Goal: Find specific page/section: Find specific page/section

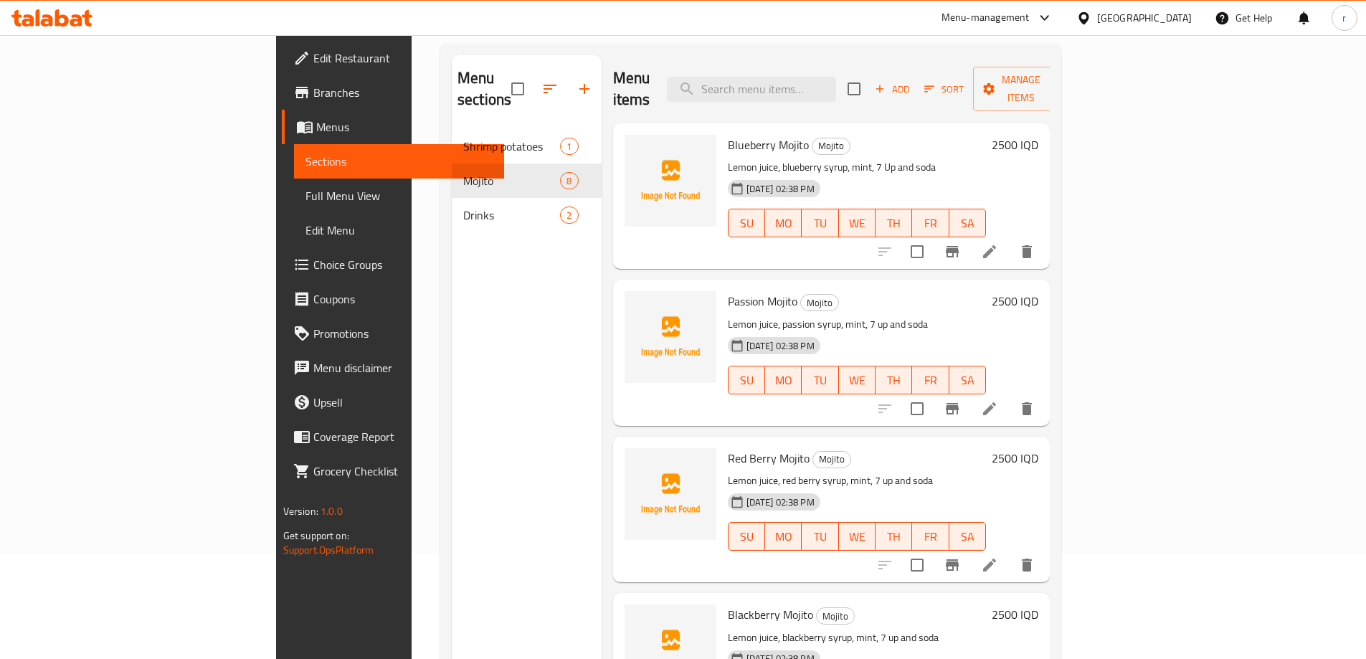
scroll to position [630, 0]
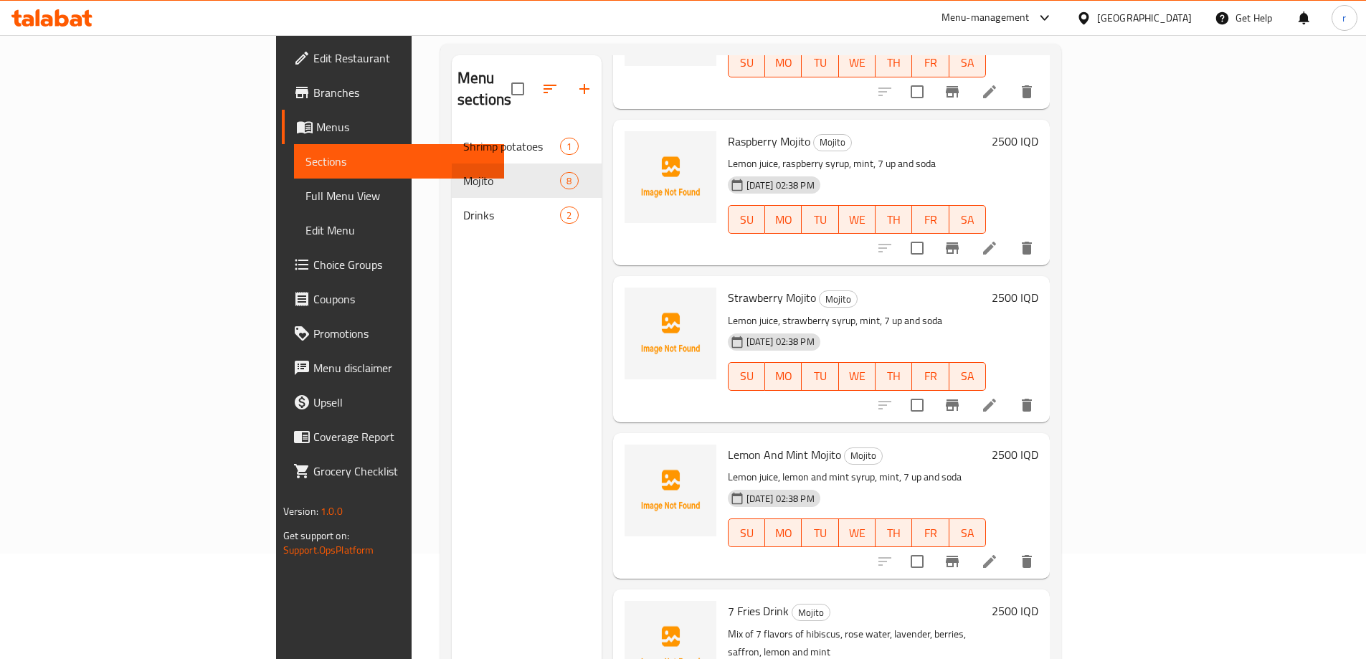
drag, startPoint x: 101, startPoint y: 20, endPoint x: 84, endPoint y: 19, distance: 17.2
click at [100, 20] on div at bounding box center [52, 18] width 104 height 29
click at [79, 17] on icon at bounding box center [76, 20] width 12 height 12
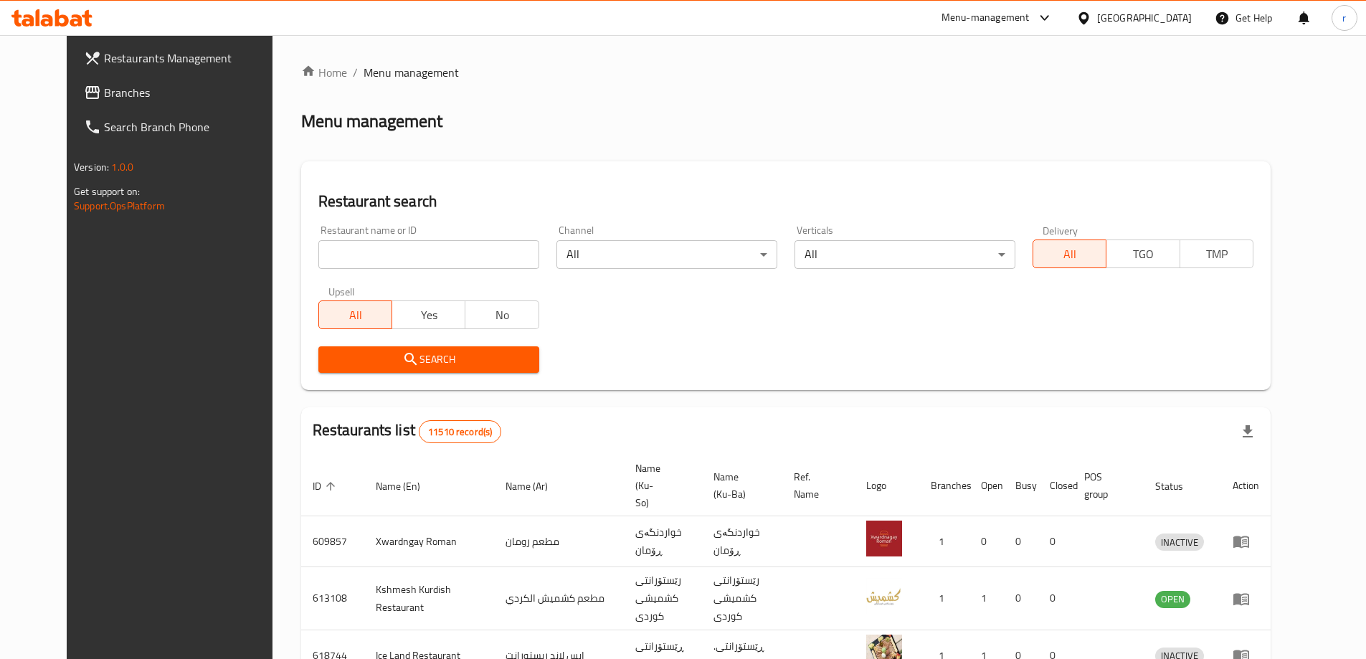
drag, startPoint x: 386, startPoint y: 252, endPoint x: 374, endPoint y: 267, distance: 19.4
click at [386, 252] on input "search" at bounding box center [428, 254] width 221 height 29
paste input "Flash Food"
type input "Flash Food"
click at [330, 360] on span "Search" at bounding box center [429, 360] width 198 height 18
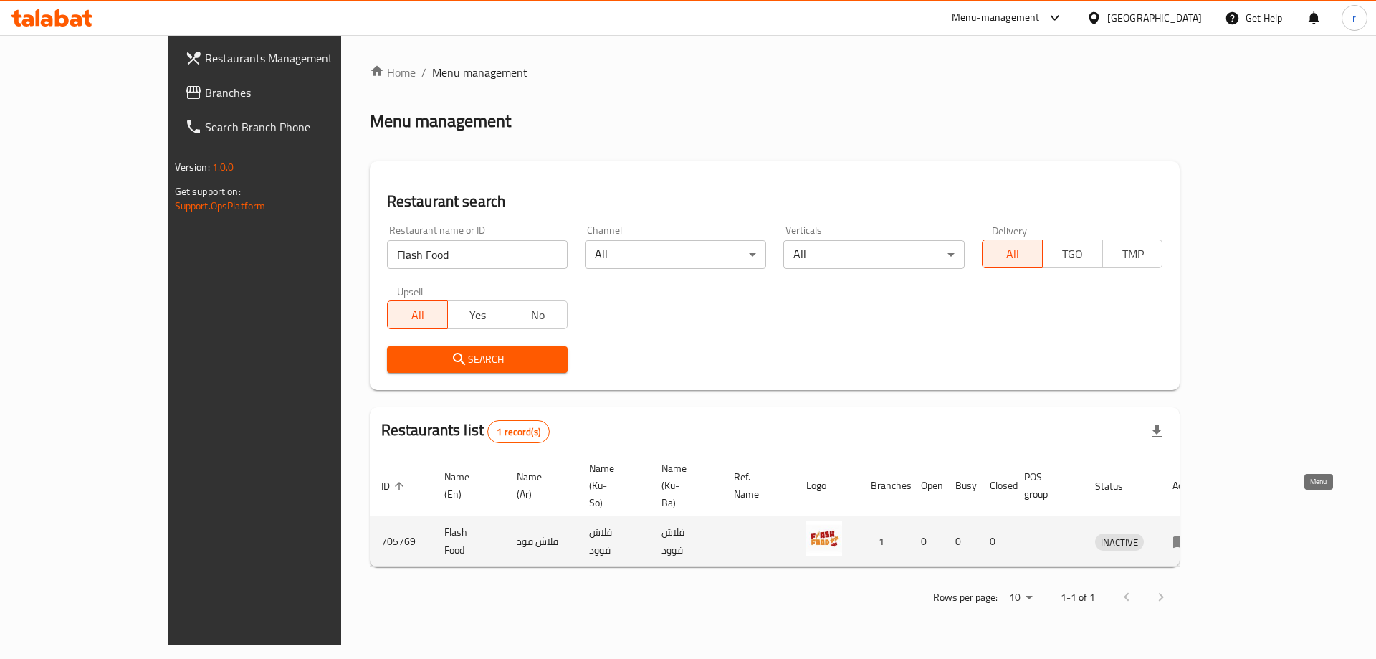
click at [1189, 536] on icon "enhanced table" at bounding box center [1182, 542] width 16 height 12
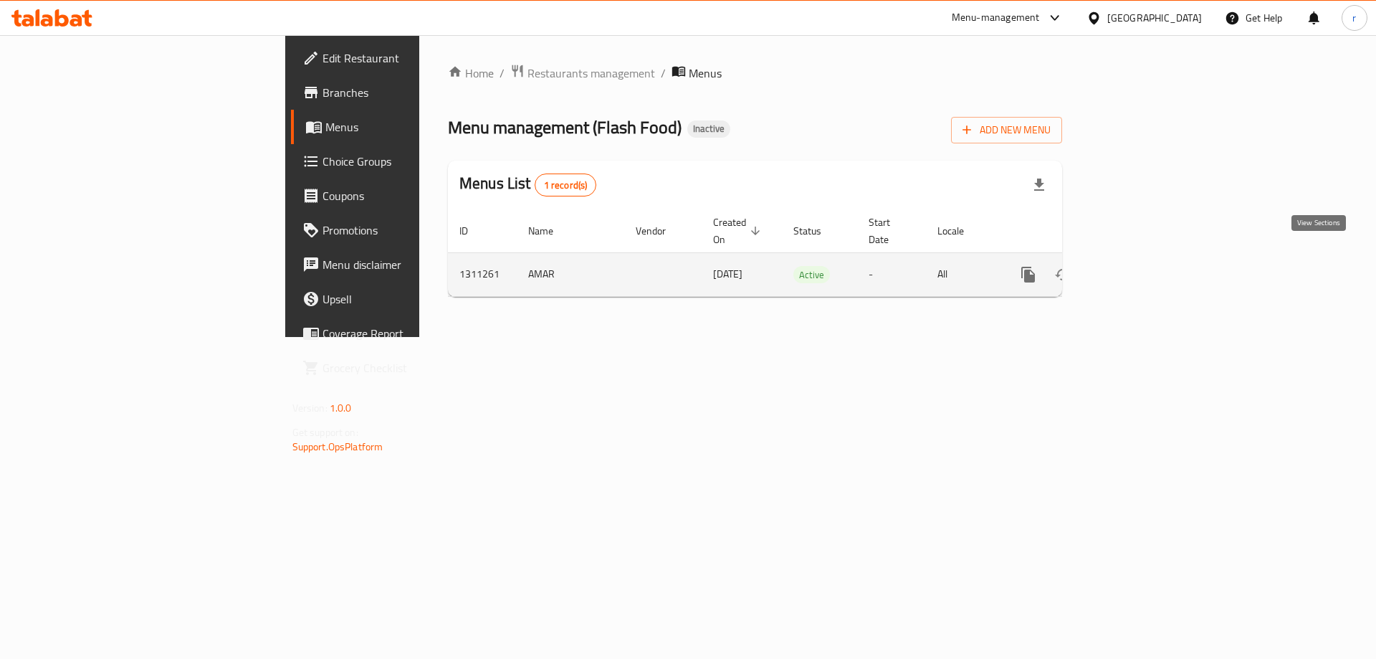
click at [1141, 266] on icon "enhanced table" at bounding box center [1131, 274] width 17 height 17
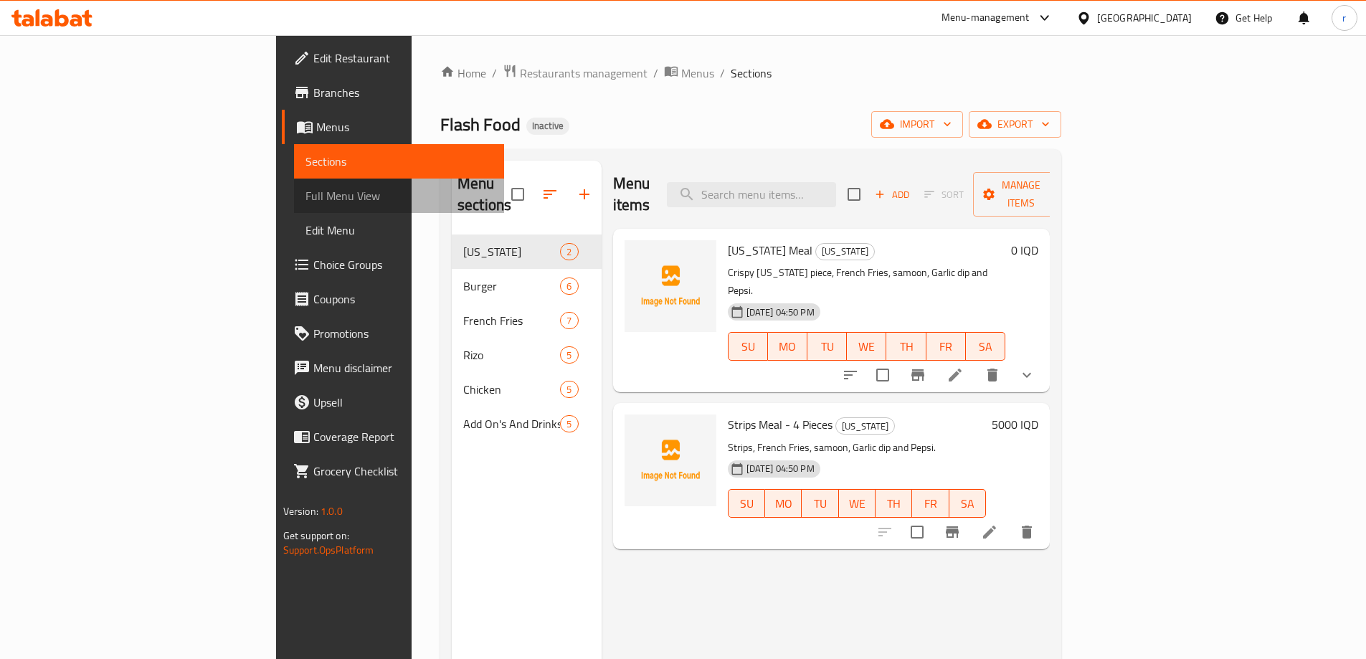
click at [305, 190] on span "Full Menu View" at bounding box center [398, 195] width 187 height 17
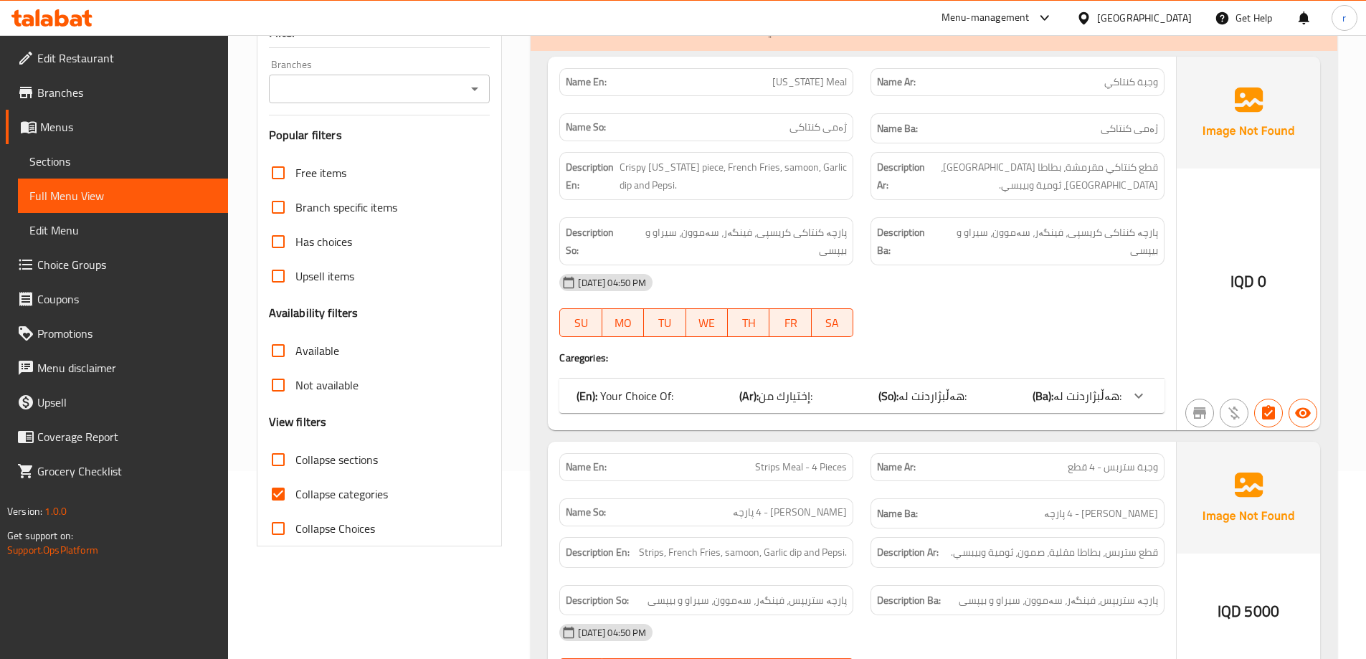
scroll to position [191, 0]
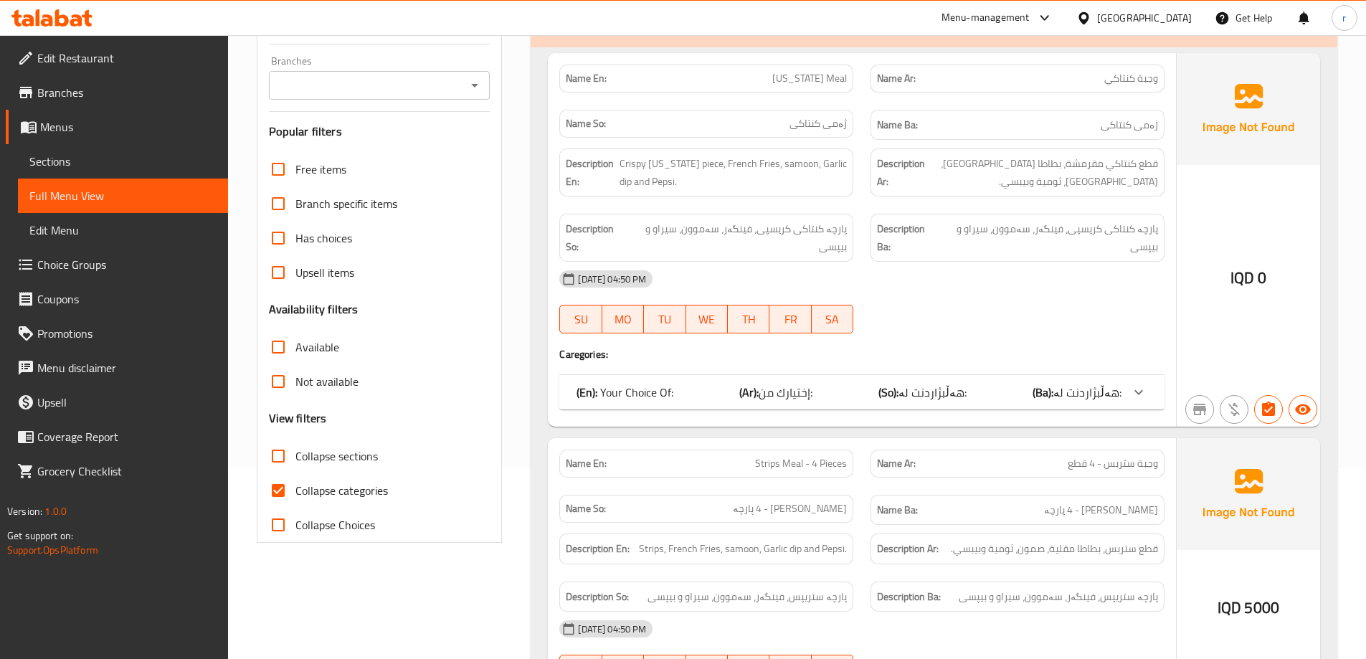
click at [289, 486] on input "Collapse categories" at bounding box center [278, 490] width 34 height 34
checkbox input "false"
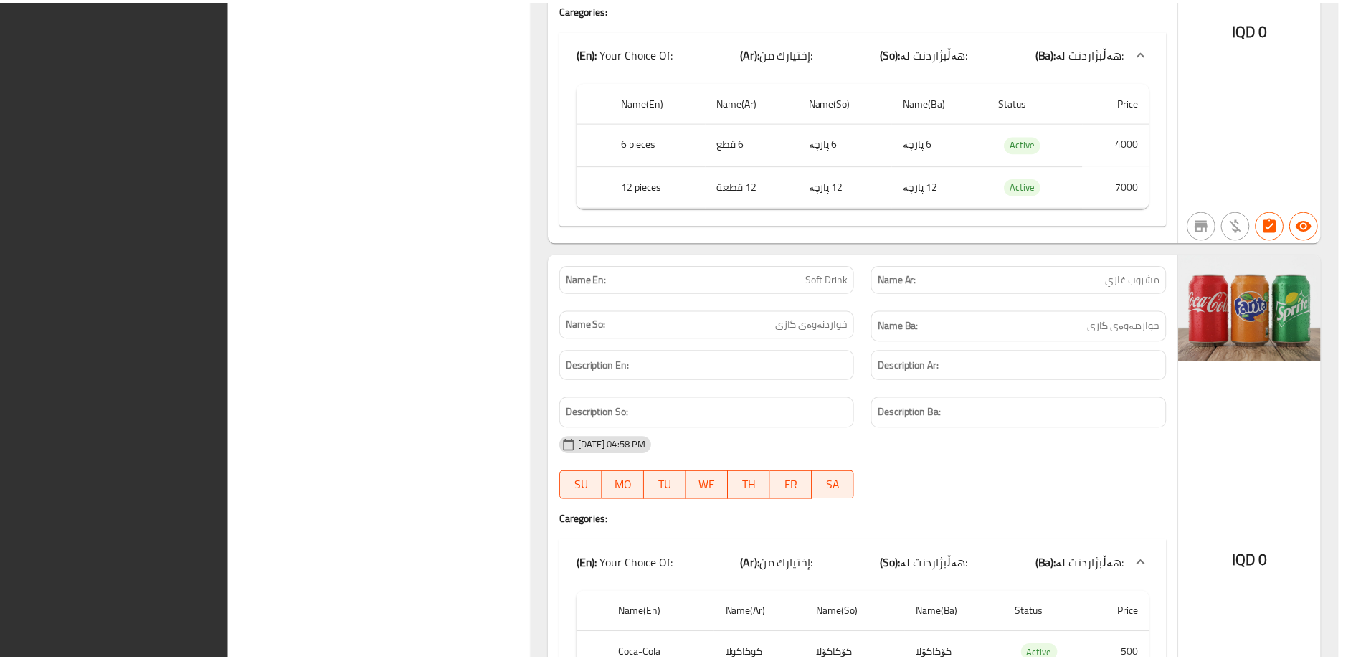
scroll to position [14554, 0]
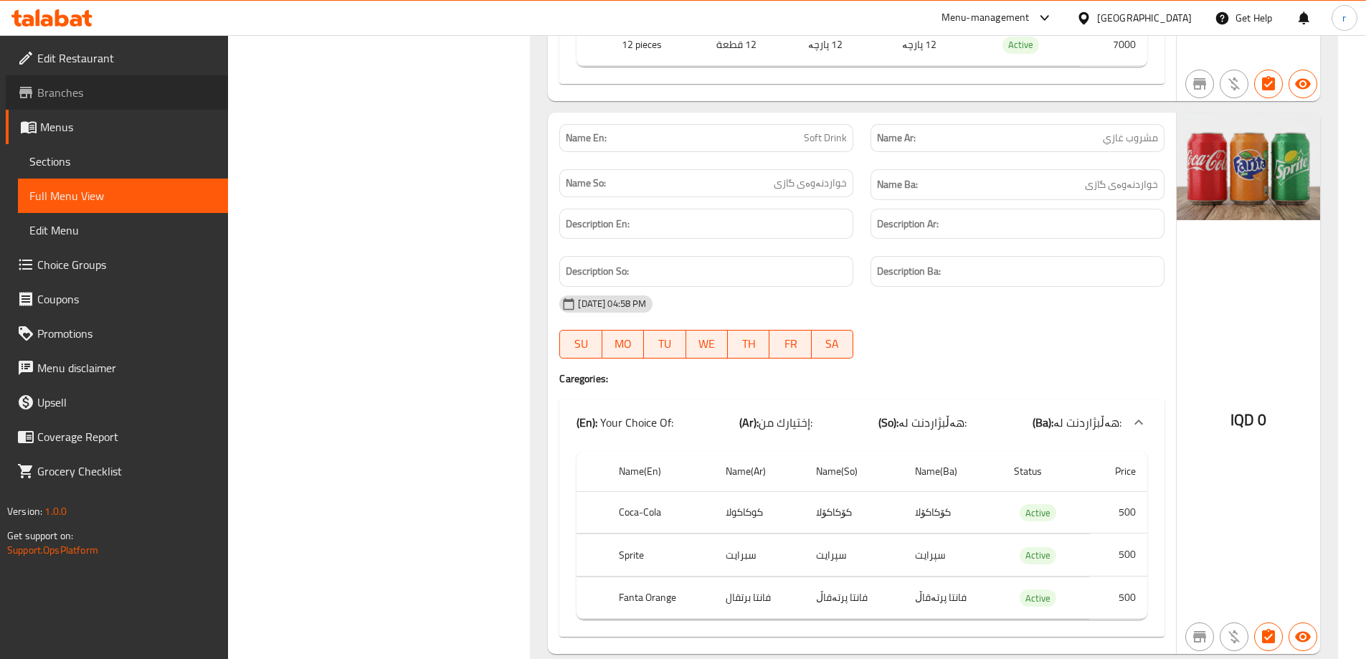
click at [81, 85] on span "Branches" at bounding box center [126, 92] width 179 height 17
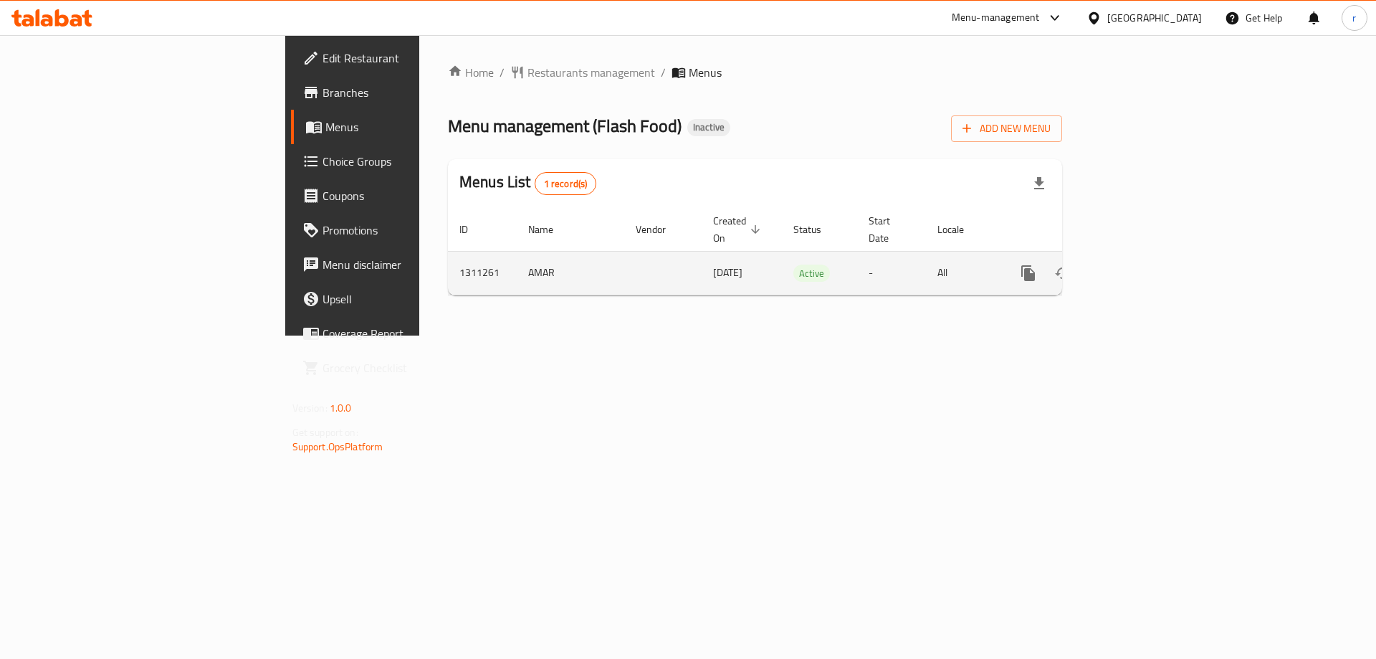
click at [1149, 256] on link "enhanced table" at bounding box center [1132, 273] width 34 height 34
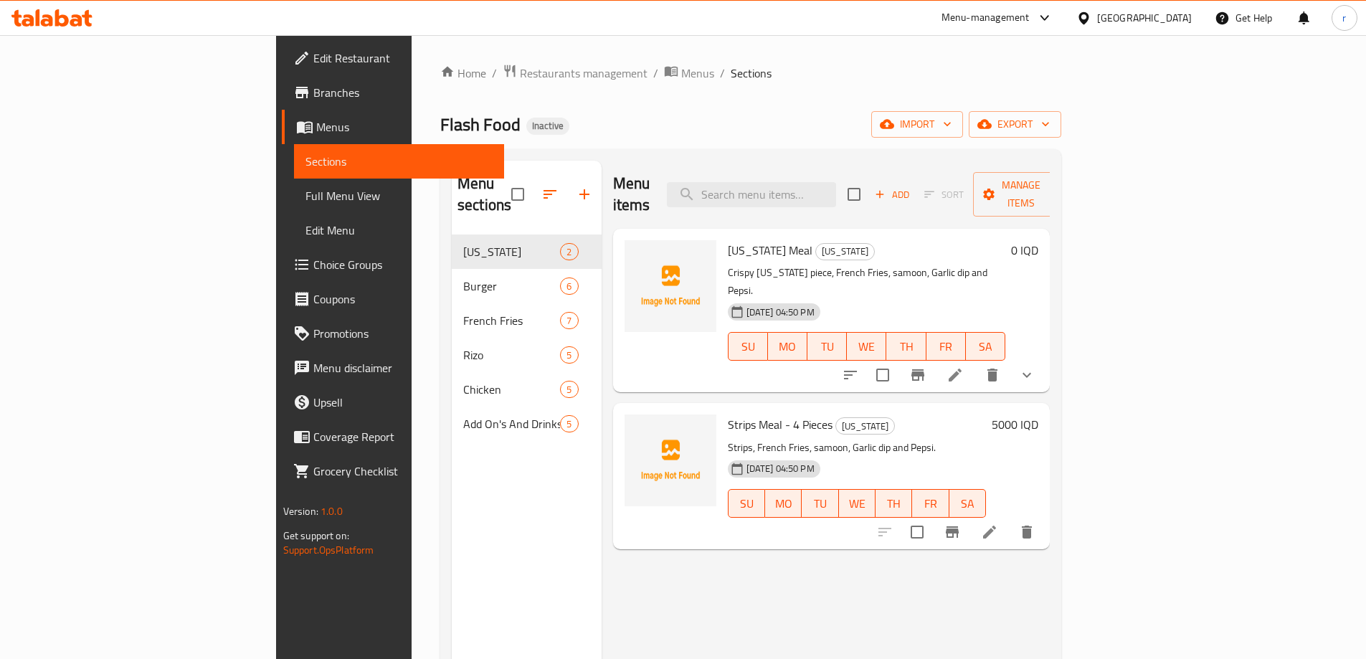
click at [70, 22] on icon at bounding box center [51, 17] width 81 height 17
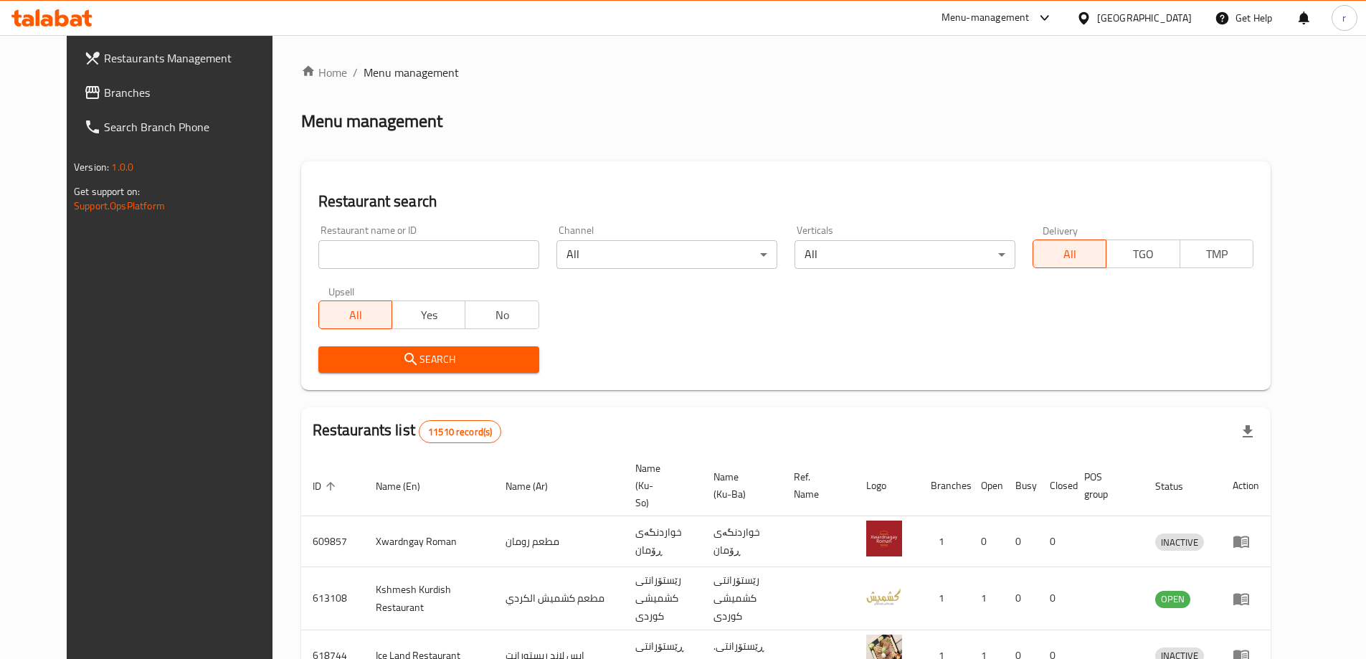
click at [415, 255] on input "search" at bounding box center [428, 254] width 221 height 29
type input "[GEOGRAPHIC_DATA]"
click at [337, 369] on button "Search" at bounding box center [428, 359] width 221 height 27
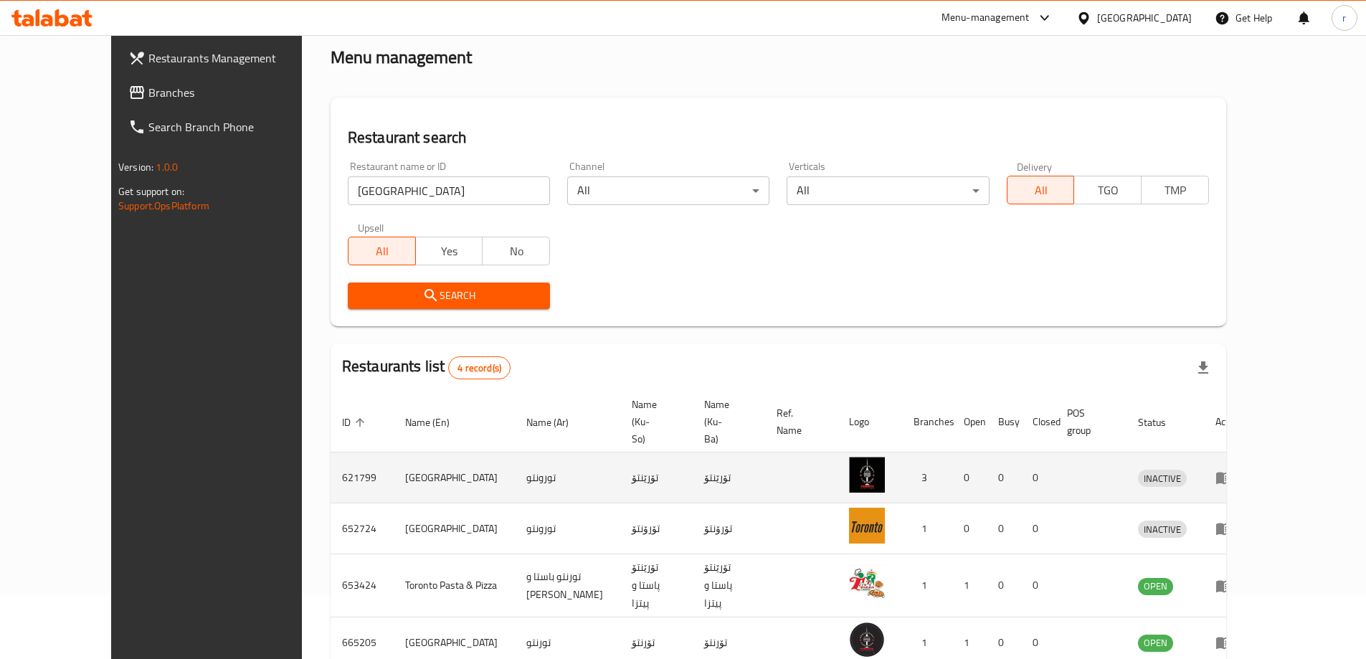
scroll to position [95, 0]
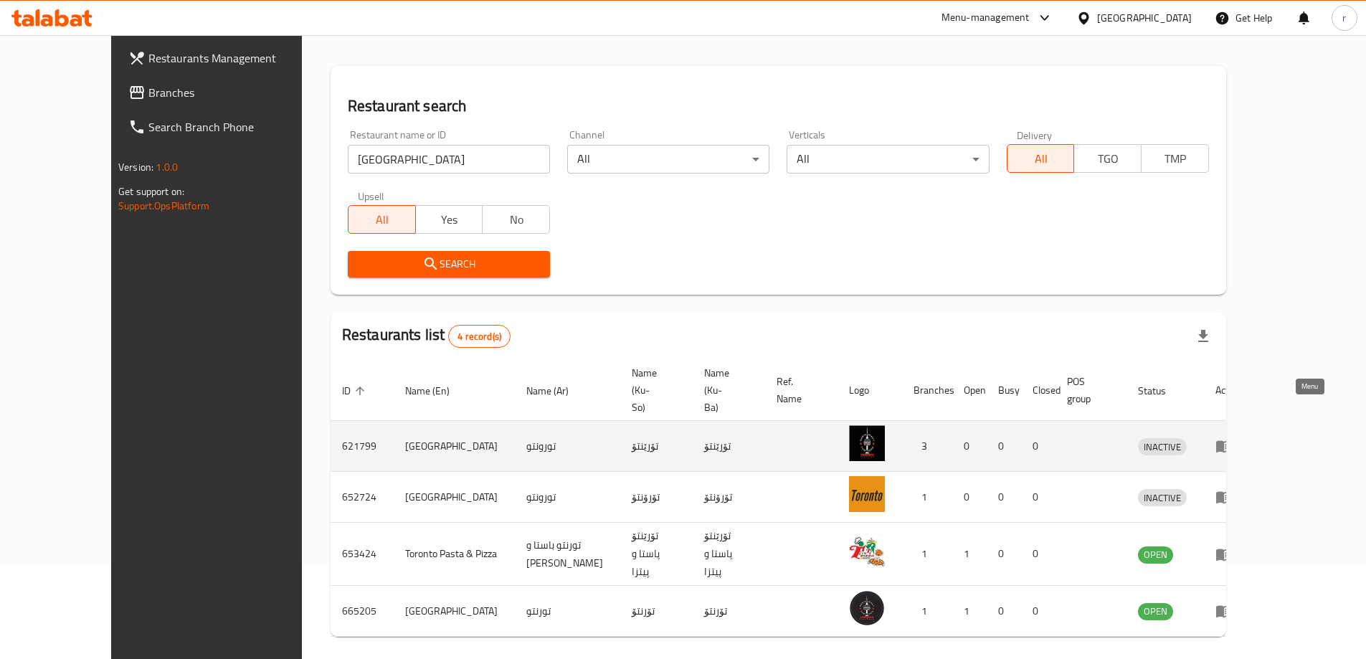
click at [1232, 437] on icon "enhanced table" at bounding box center [1223, 445] width 17 height 17
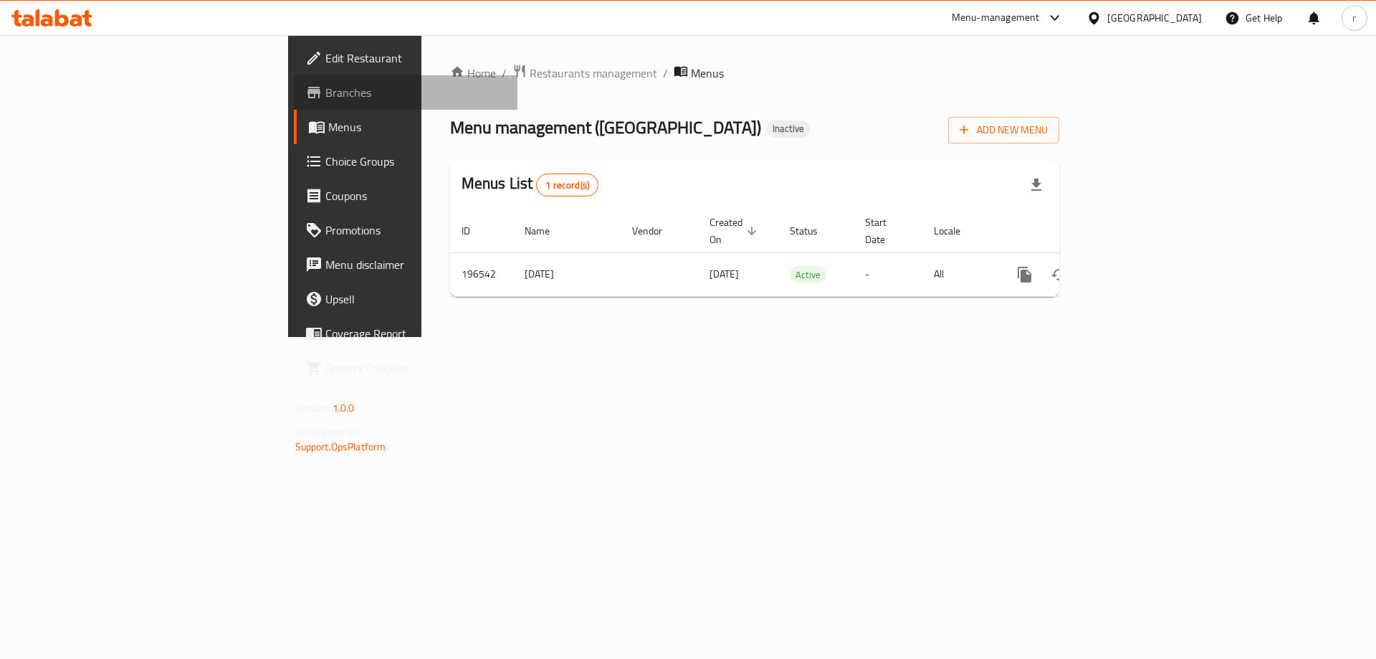
click at [294, 104] on link "Branches" at bounding box center [406, 92] width 224 height 34
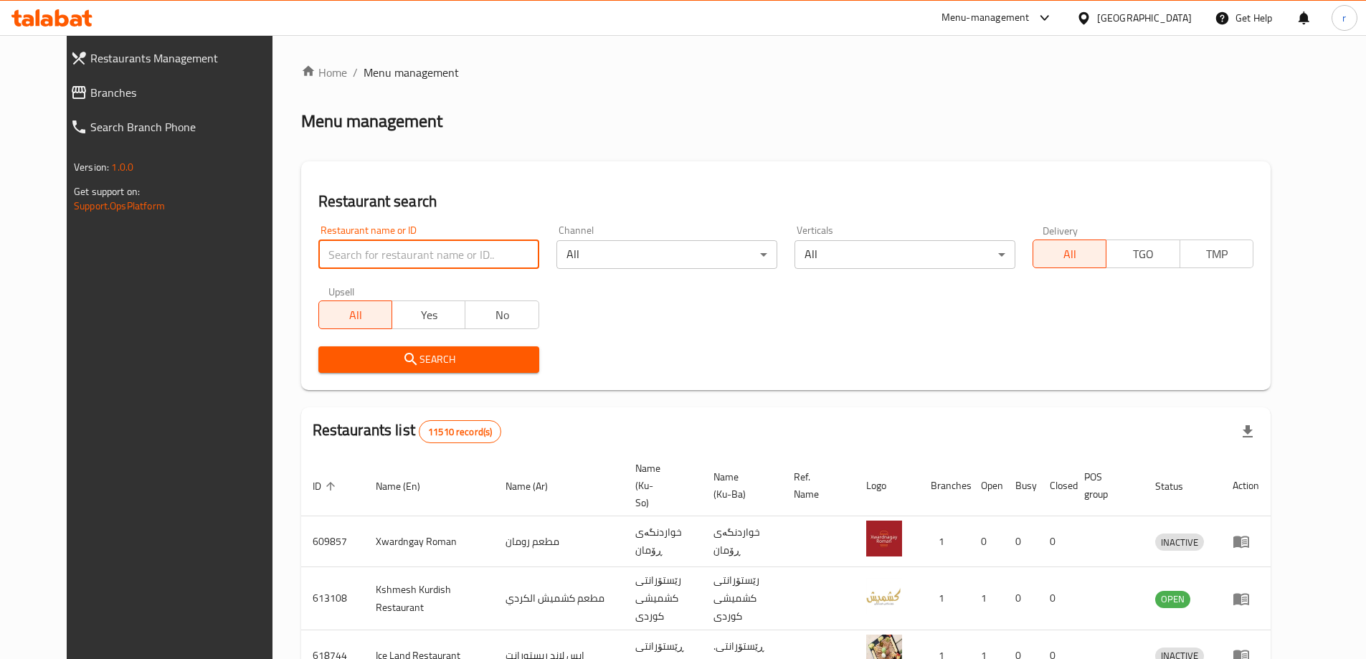
click at [375, 252] on input "search" at bounding box center [428, 254] width 221 height 29
paste input "[GEOGRAPHIC_DATA]"
type input "[GEOGRAPHIC_DATA]"
click at [330, 356] on span "Search" at bounding box center [429, 360] width 198 height 18
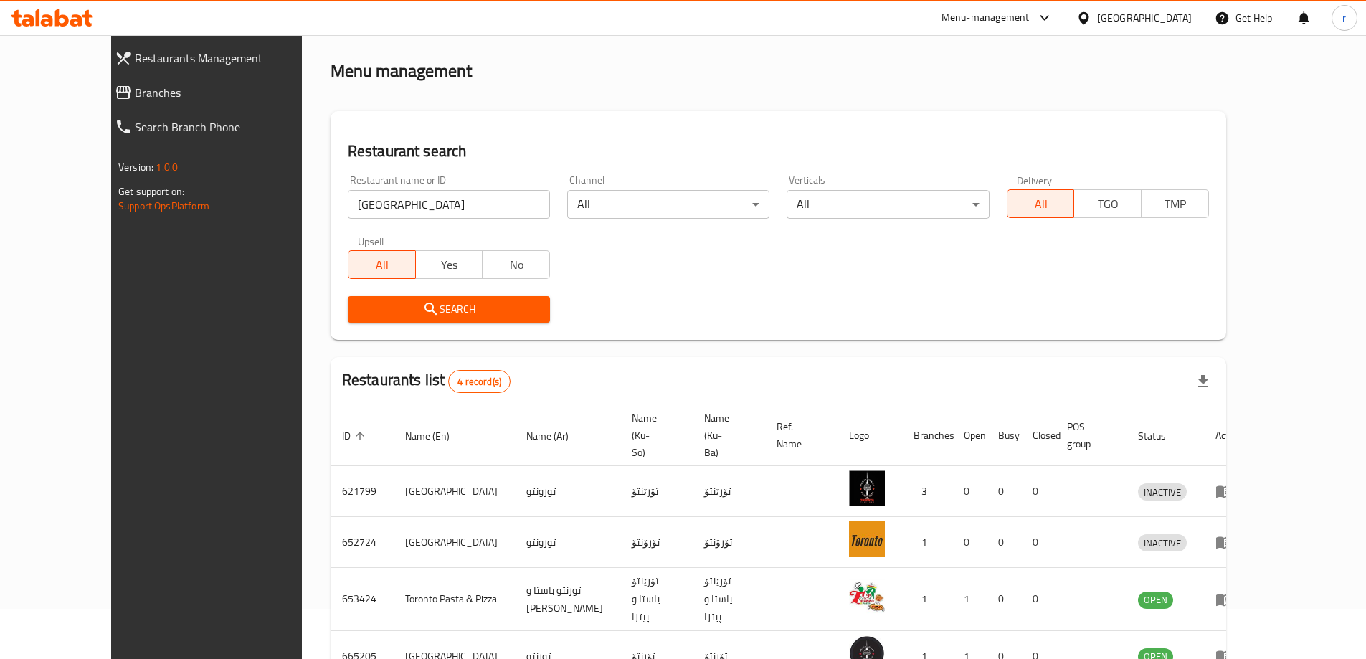
scroll to position [95, 0]
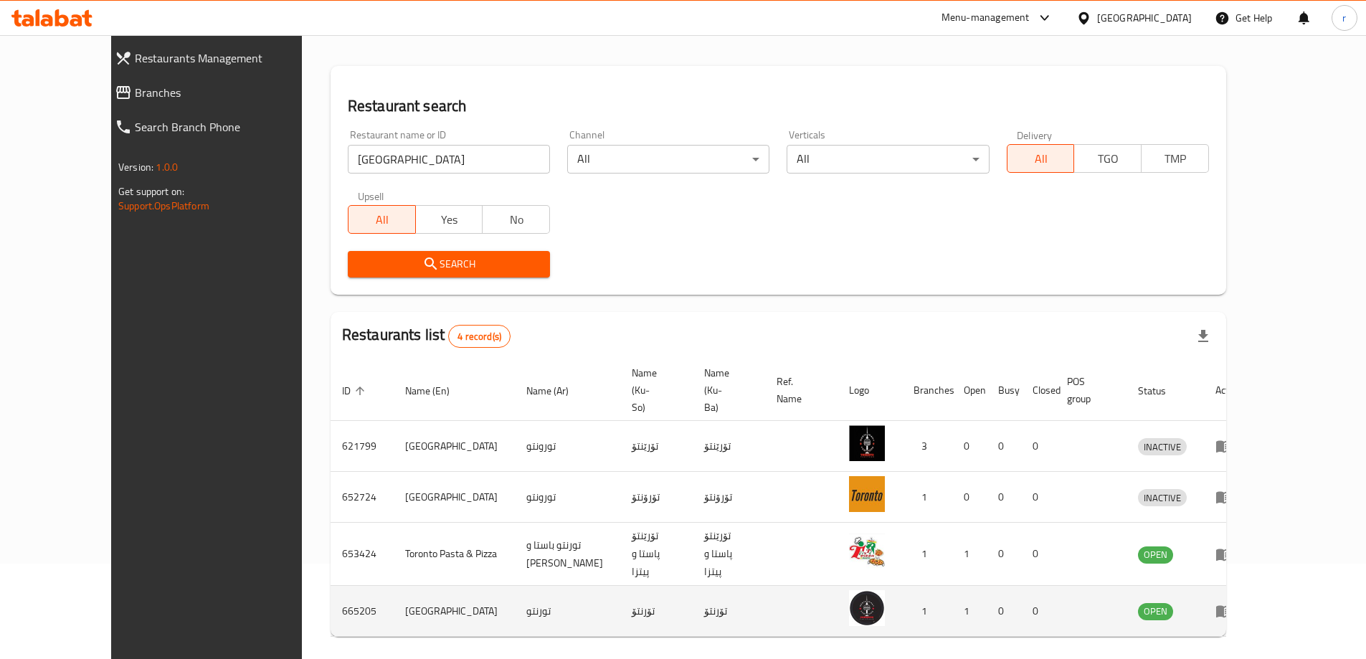
click at [1232, 606] on icon "enhanced table" at bounding box center [1224, 612] width 16 height 12
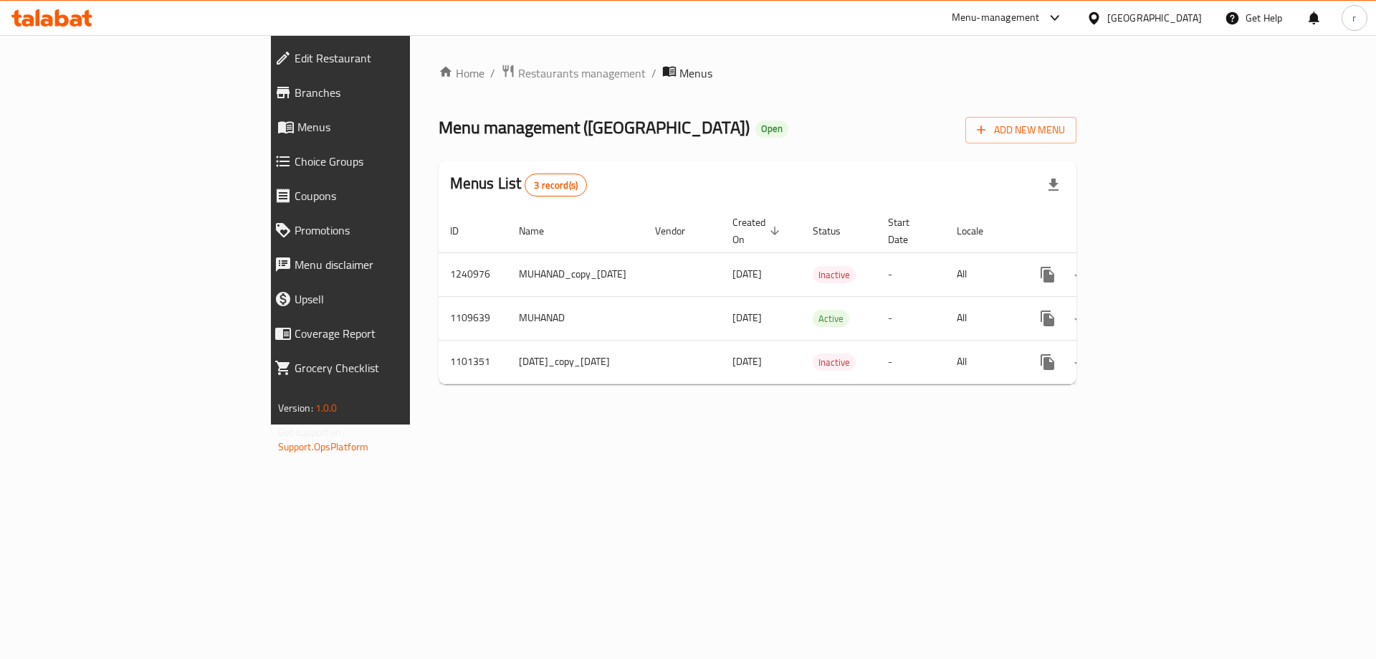
click at [295, 99] on span "Branches" at bounding box center [392, 92] width 195 height 17
